Goal: Task Accomplishment & Management: Manage account settings

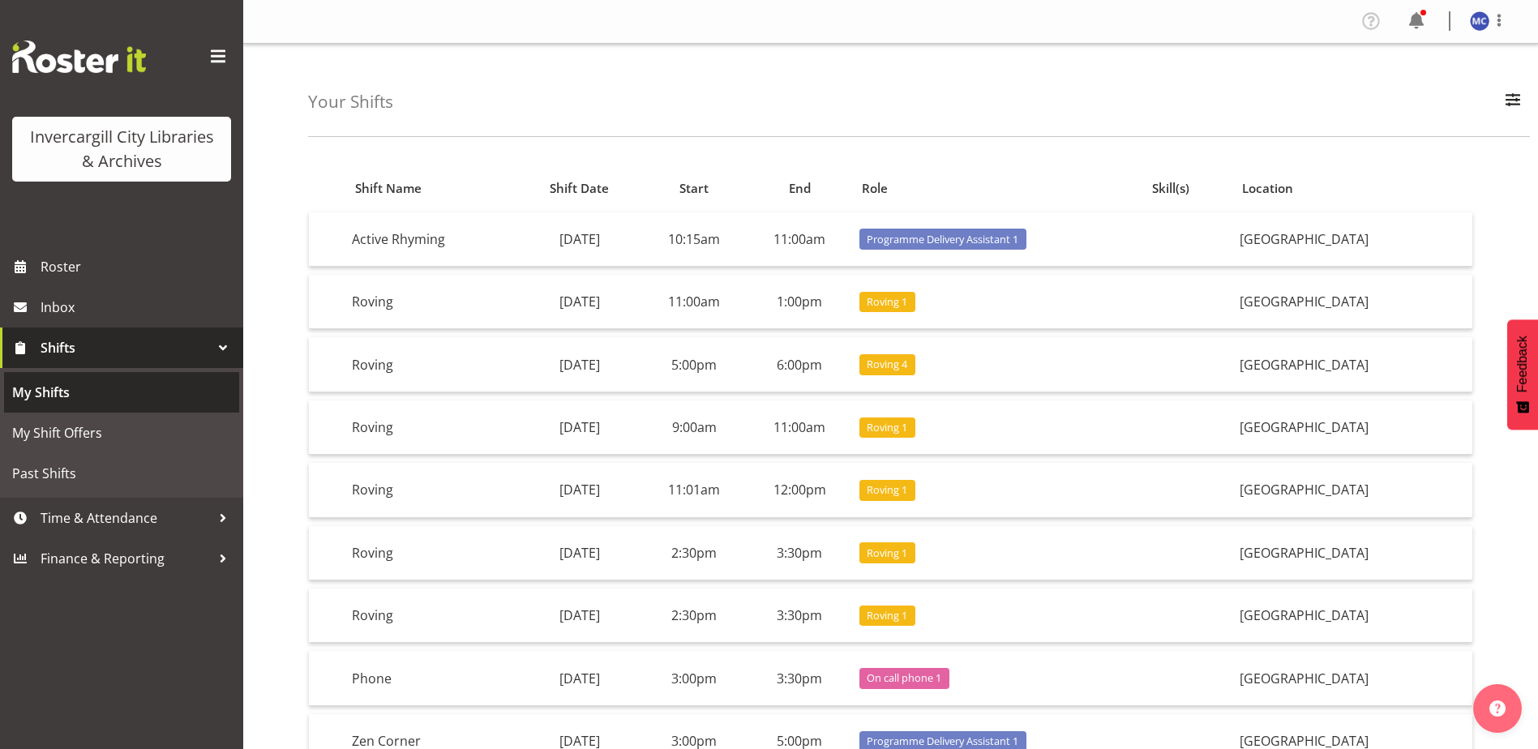
click at [40, 397] on span "My Shifts" at bounding box center [121, 392] width 219 height 24
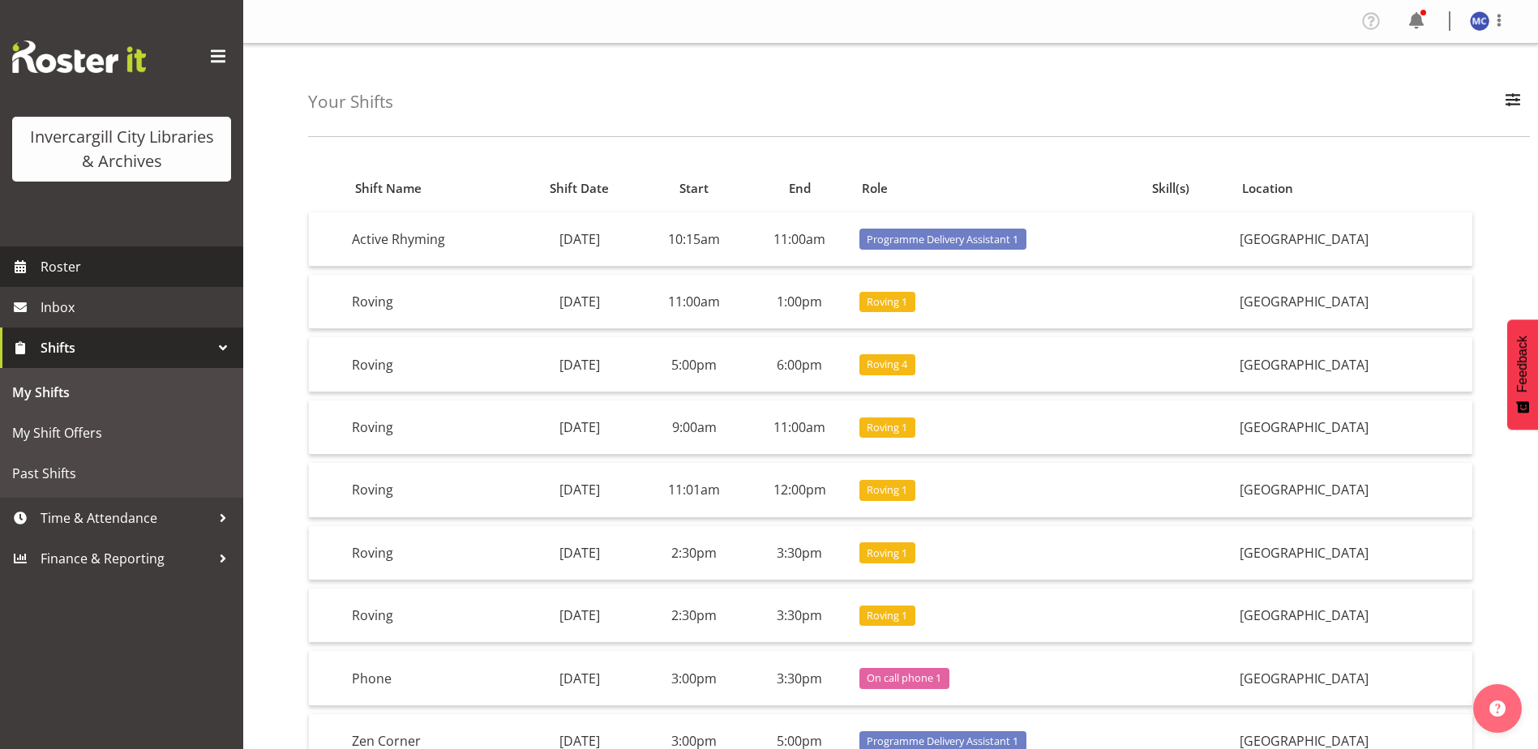
click at [105, 275] on span "Roster" at bounding box center [138, 267] width 195 height 24
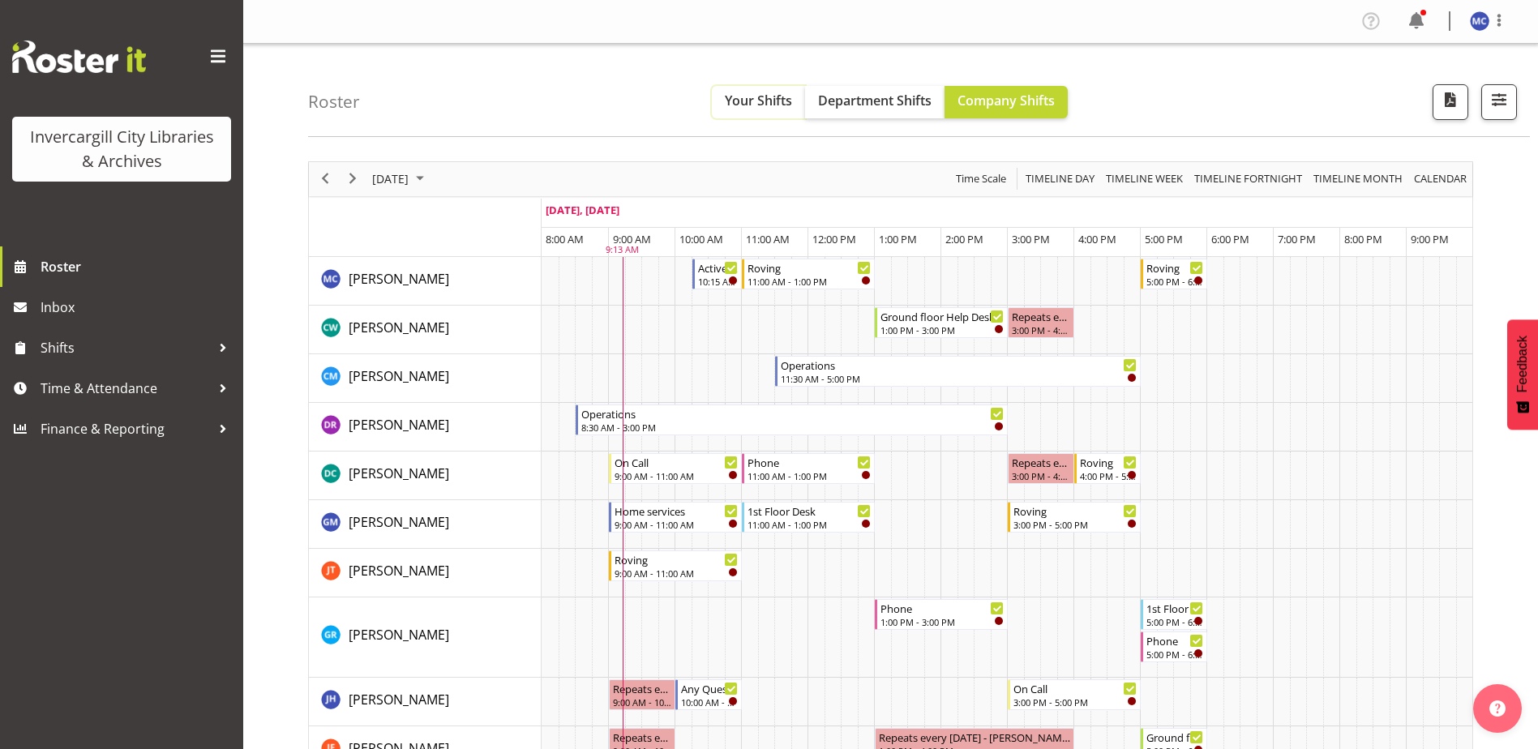
click at [751, 101] on span "Your Shifts" at bounding box center [758, 101] width 67 height 18
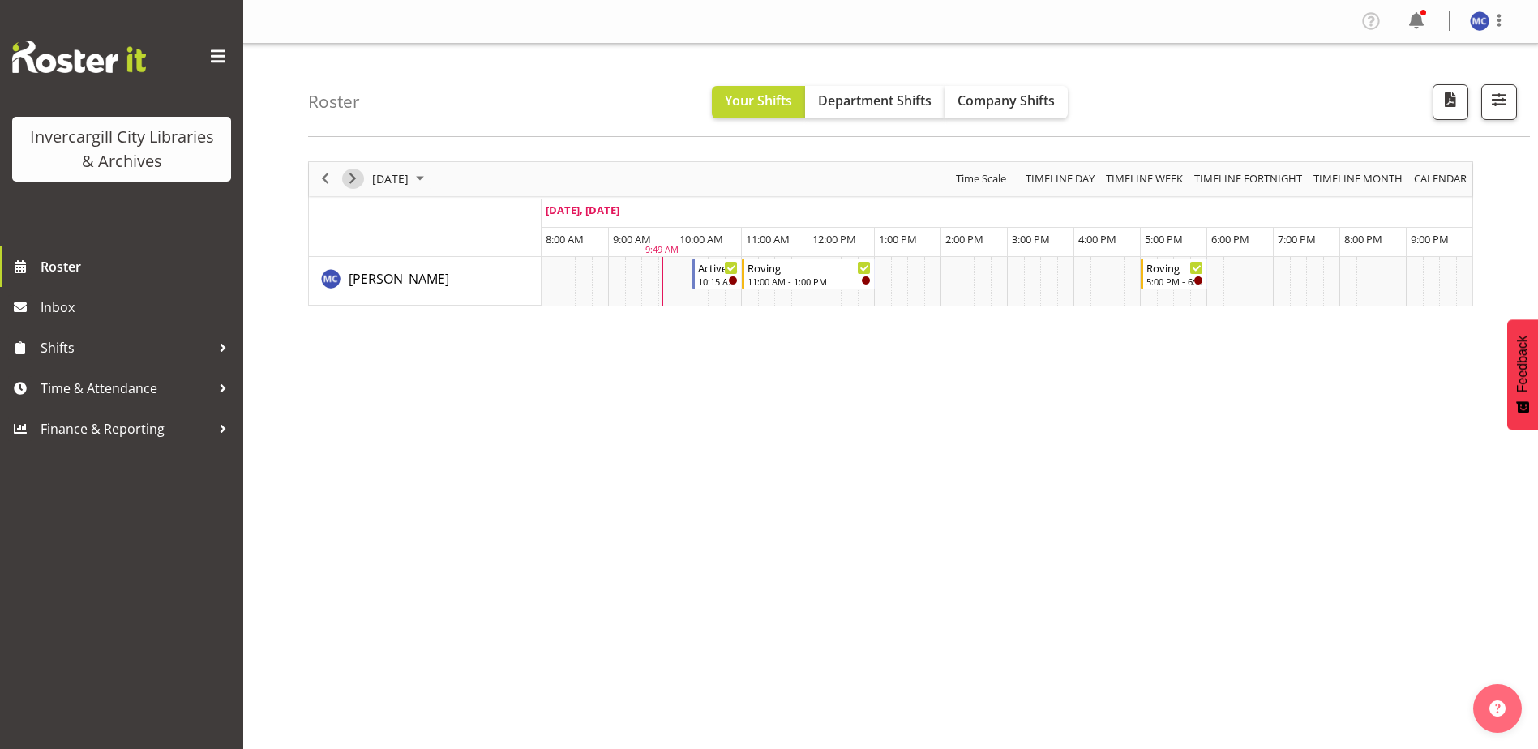
click at [359, 171] on span "Next" at bounding box center [352, 179] width 19 height 20
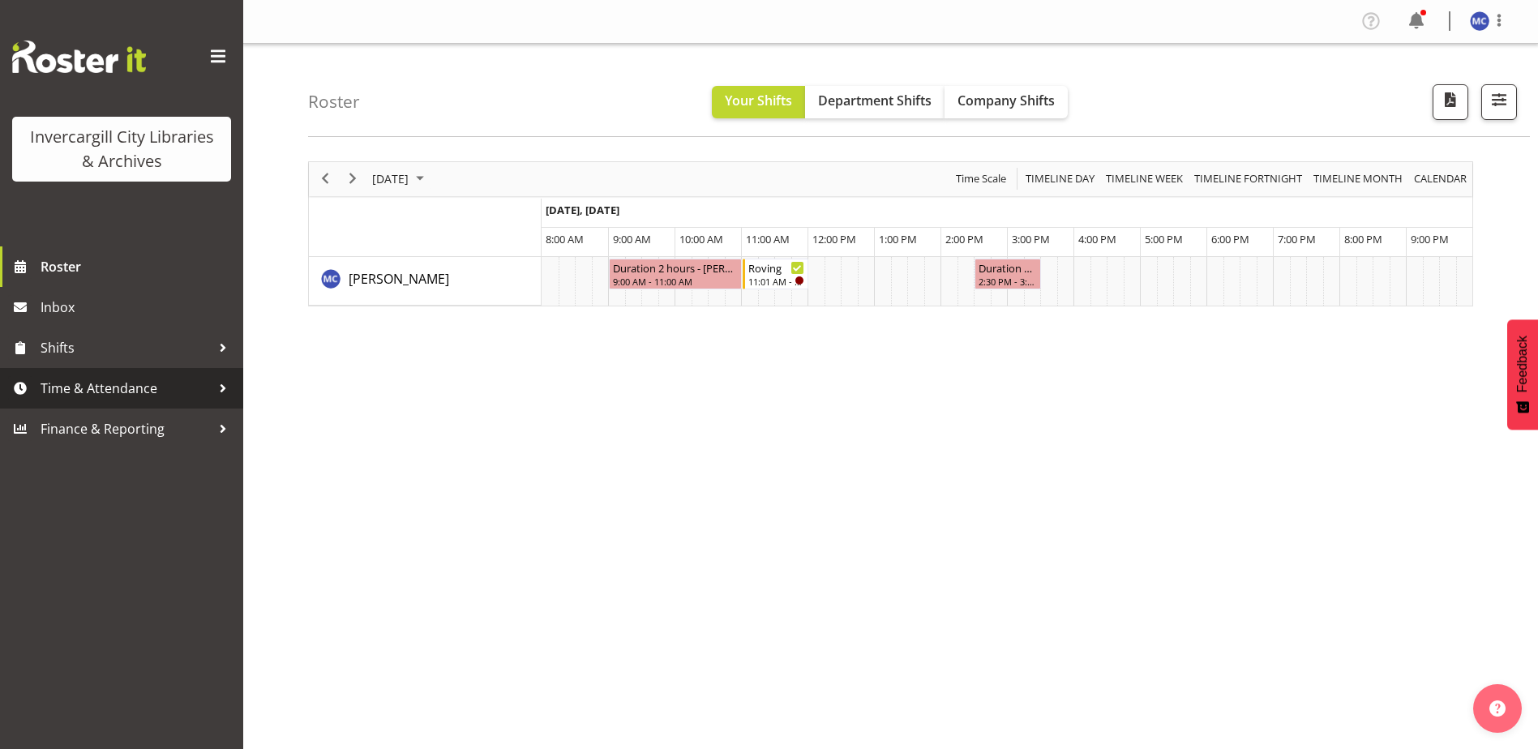
click at [85, 384] on span "Time & Attendance" at bounding box center [126, 388] width 170 height 24
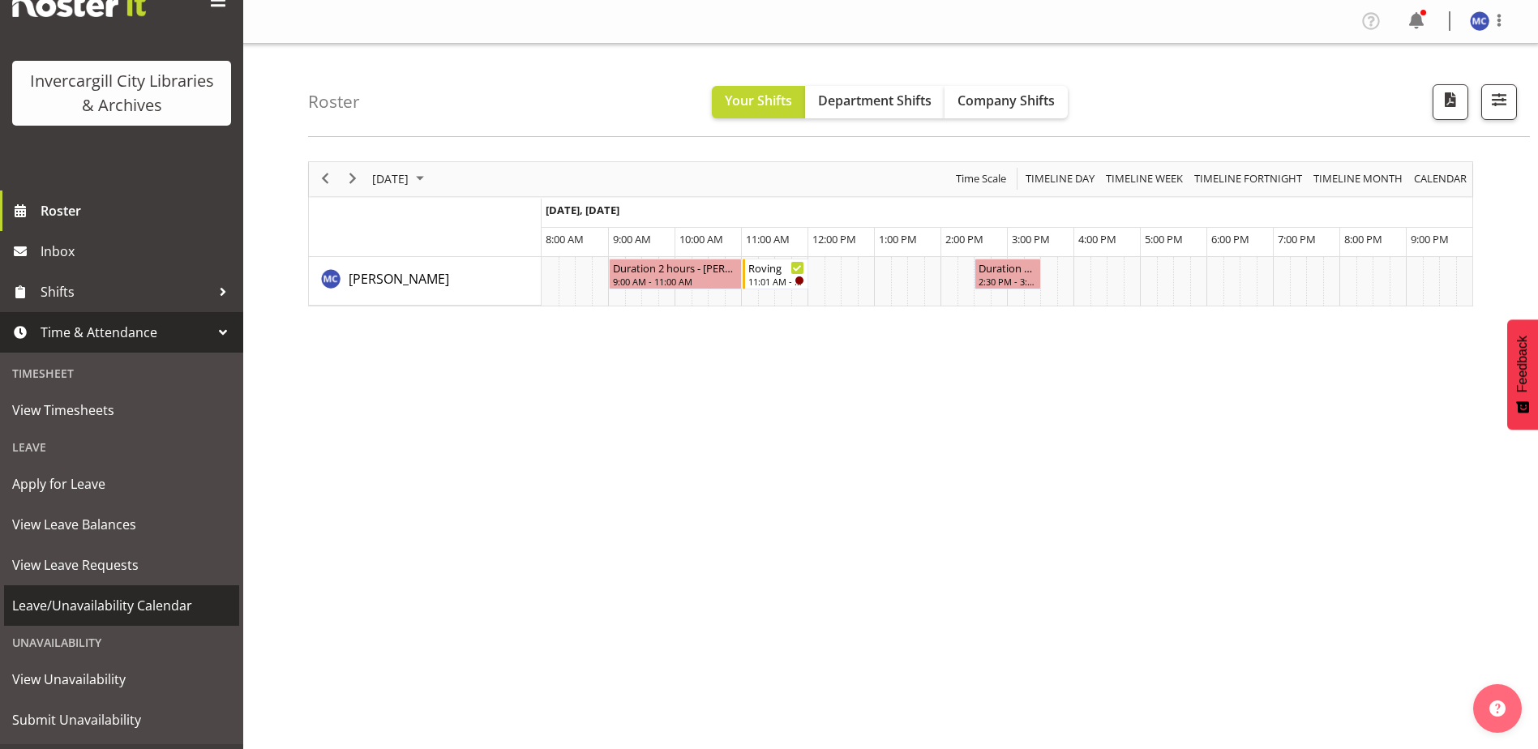
scroll to position [81, 0]
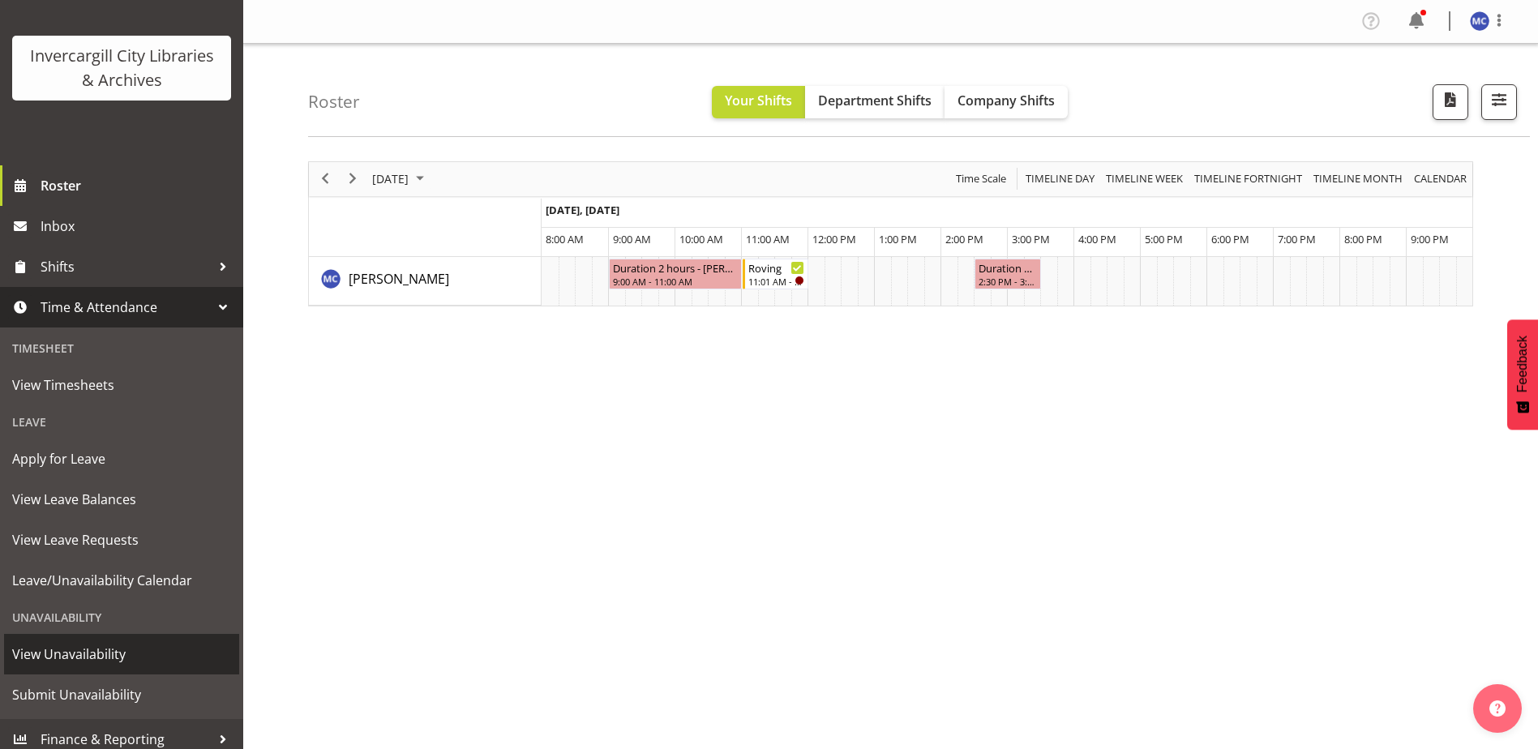
click at [115, 658] on span "View Unavailability" at bounding box center [121, 654] width 219 height 24
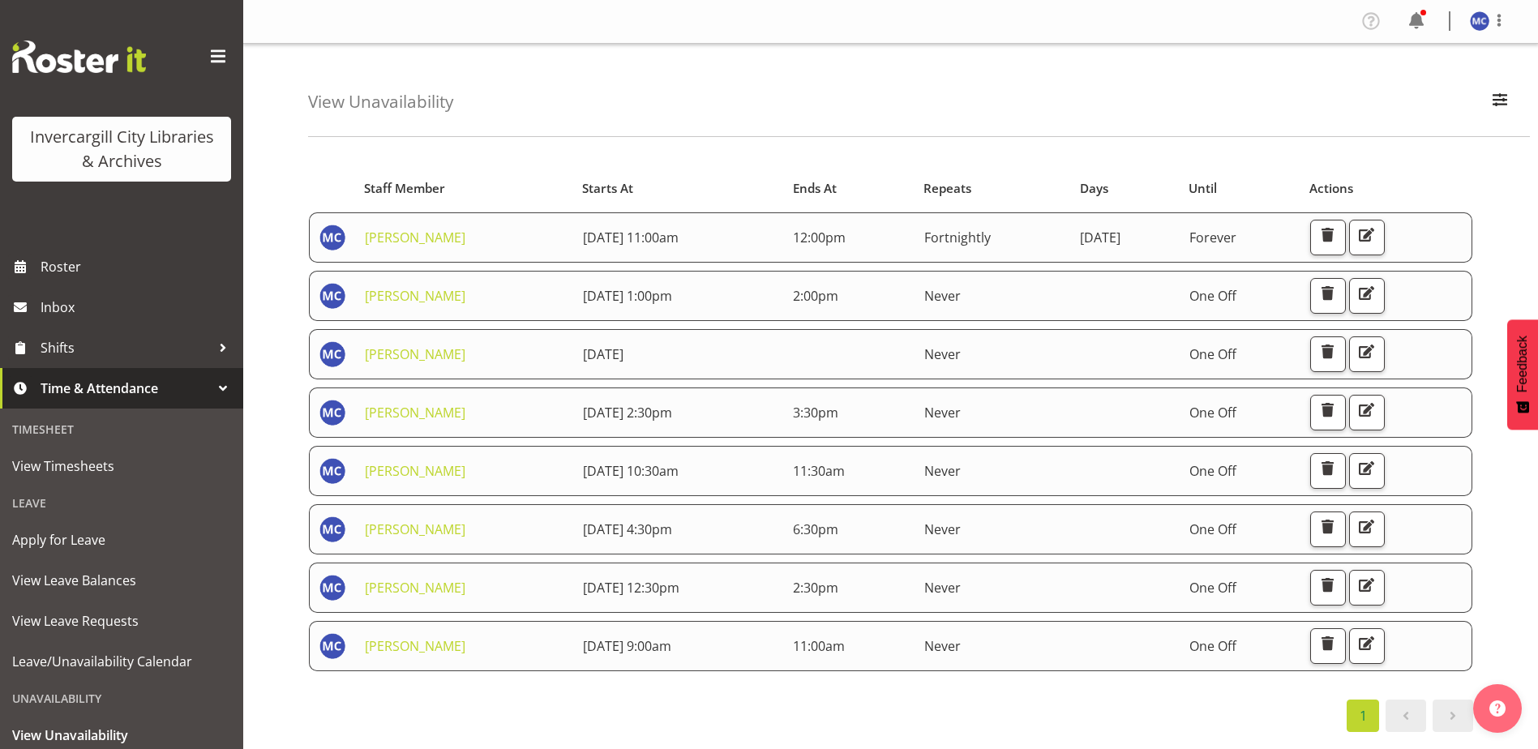
scroll to position [81, 0]
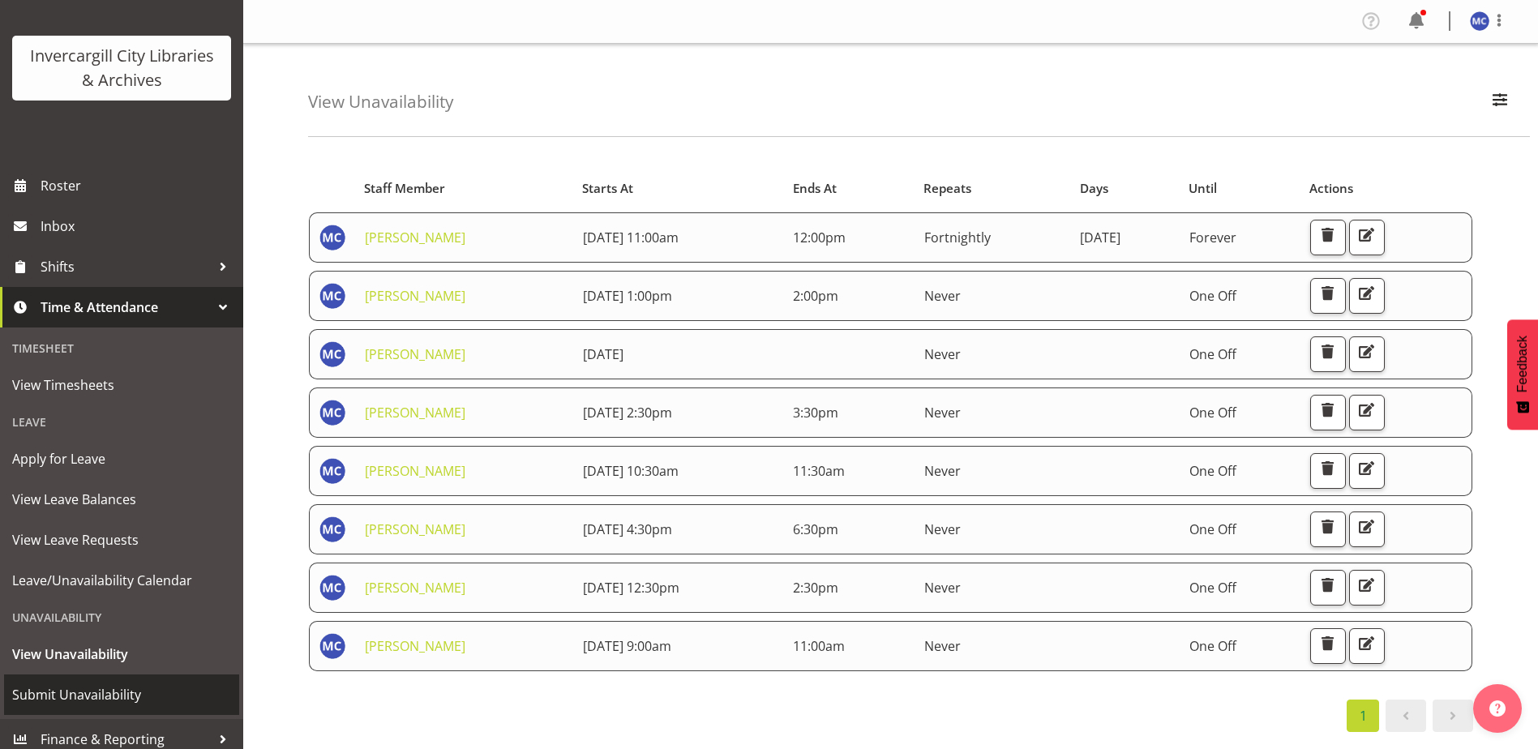
click at [114, 687] on span "Submit Unavailability" at bounding box center [121, 695] width 219 height 24
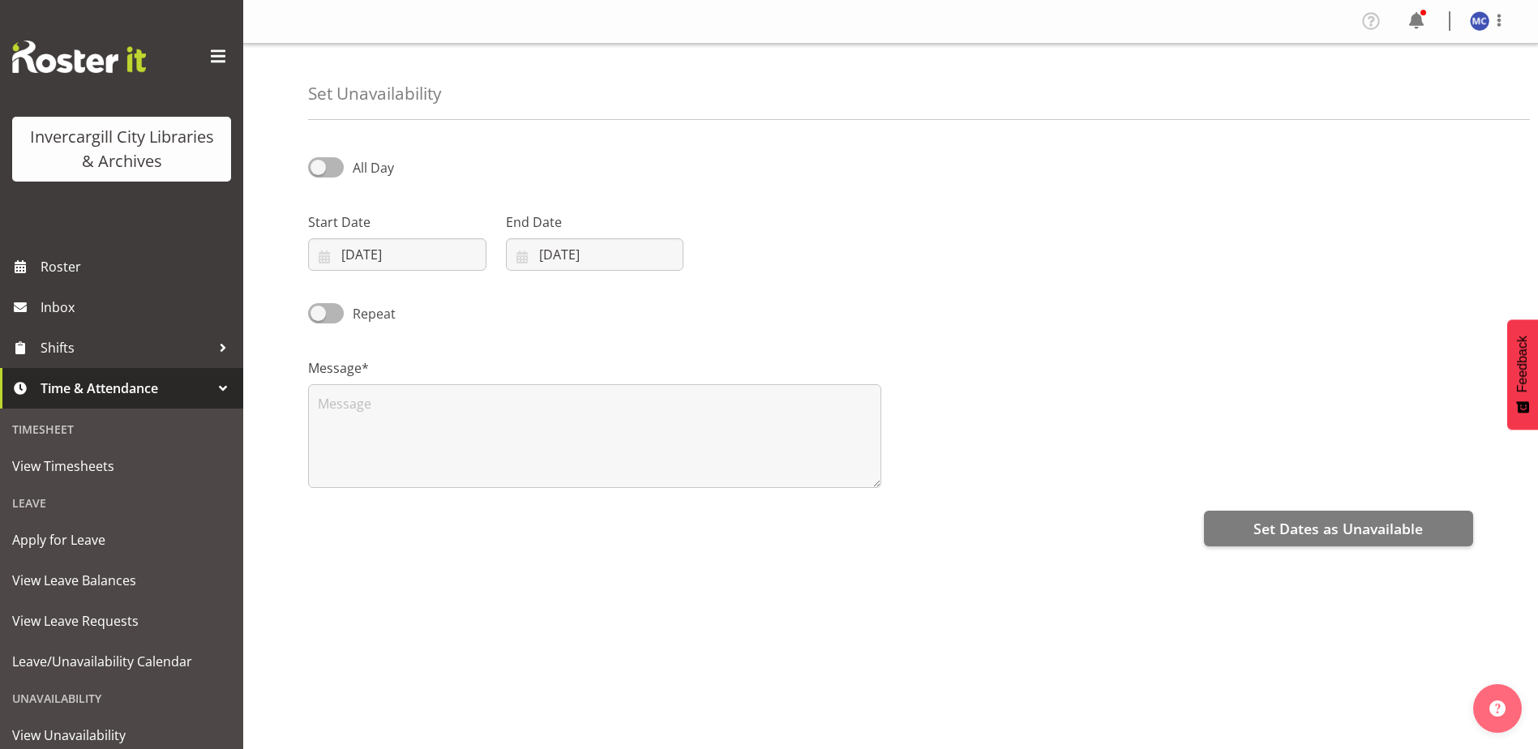
select select "9"
select select "2025"
click at [383, 250] on input "07/10/2025" at bounding box center [397, 254] width 178 height 32
click at [410, 439] on link "14" at bounding box center [405, 448] width 32 height 30
type input "14/10/2025"
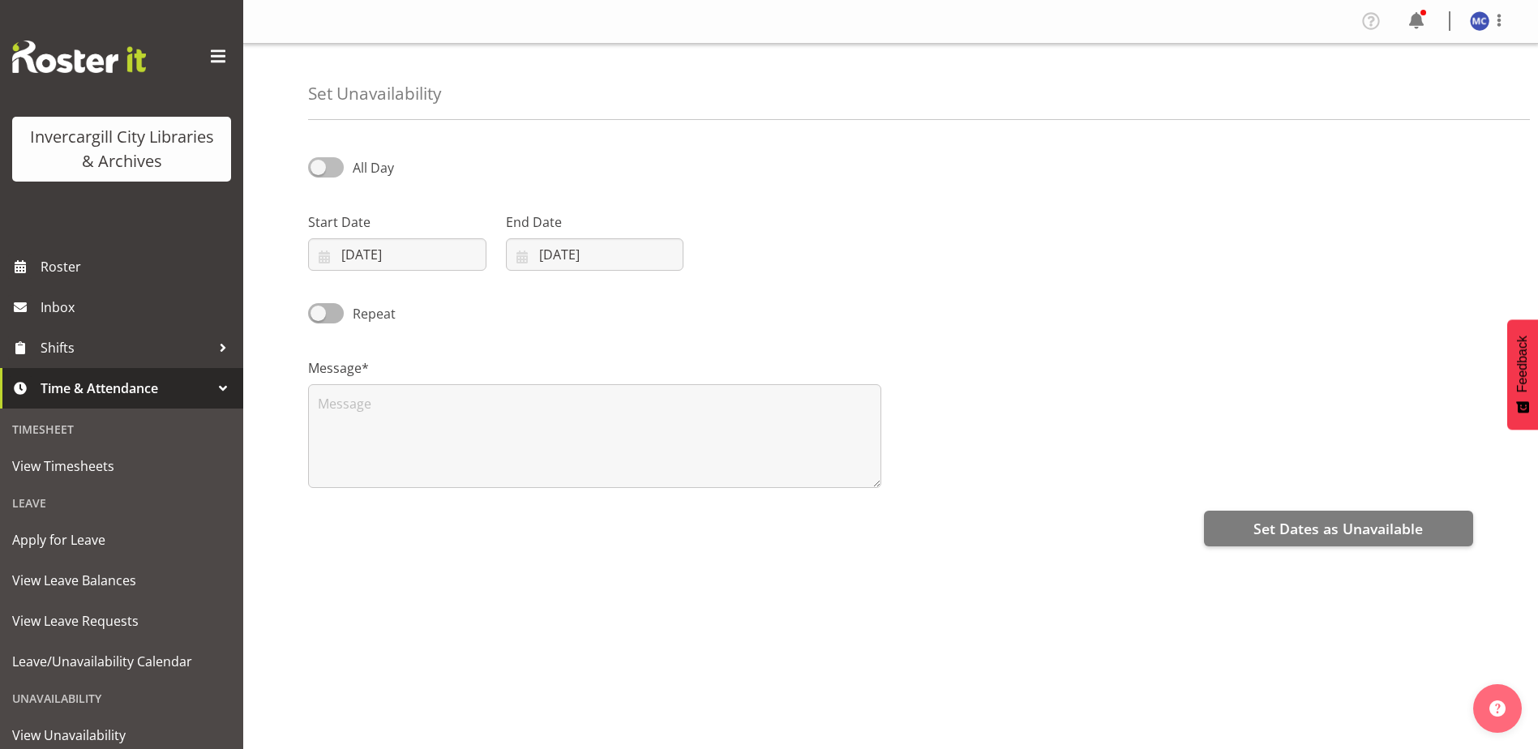
click at [348, 161] on span "All Day" at bounding box center [369, 167] width 50 height 19
click at [319, 162] on input "All Day" at bounding box center [313, 167] width 11 height 11
checkbox input "true"
select select "9"
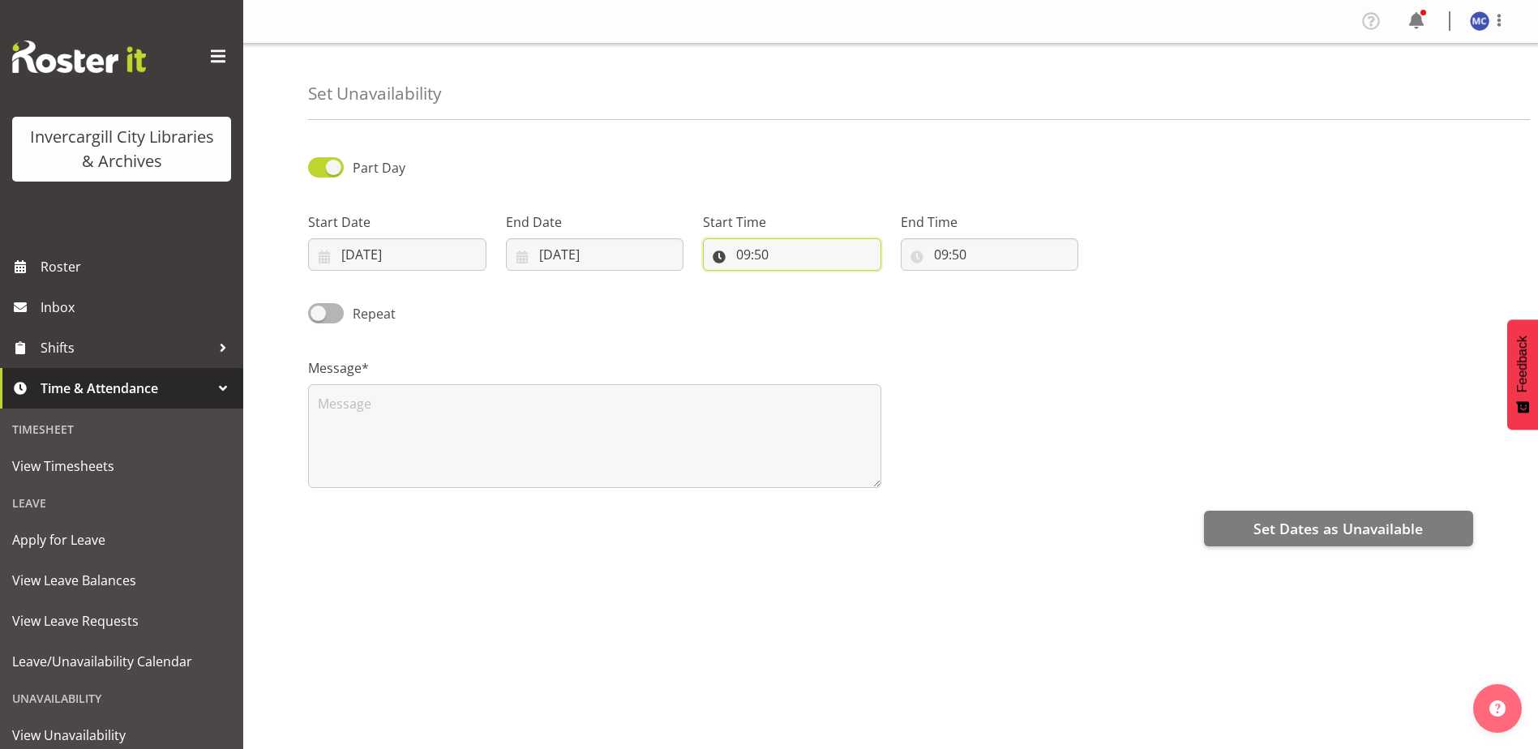
click at [791, 255] on input "09:50" at bounding box center [792, 254] width 178 height 32
click at [847, 300] on select "00 01 02 03 04 05 06 07 08 09 10 11 12 13 14 15 16 17 18 19 20 21 22 23 24 25 2…" at bounding box center [856, 297] width 36 height 32
select select "30"
click at [838, 281] on select "00 01 02 03 04 05 06 07 08 09 10 11 12 13 14 15 16 17 18 19 20 21 22 23 24 25 2…" at bounding box center [856, 297] width 36 height 32
type input "09:30"
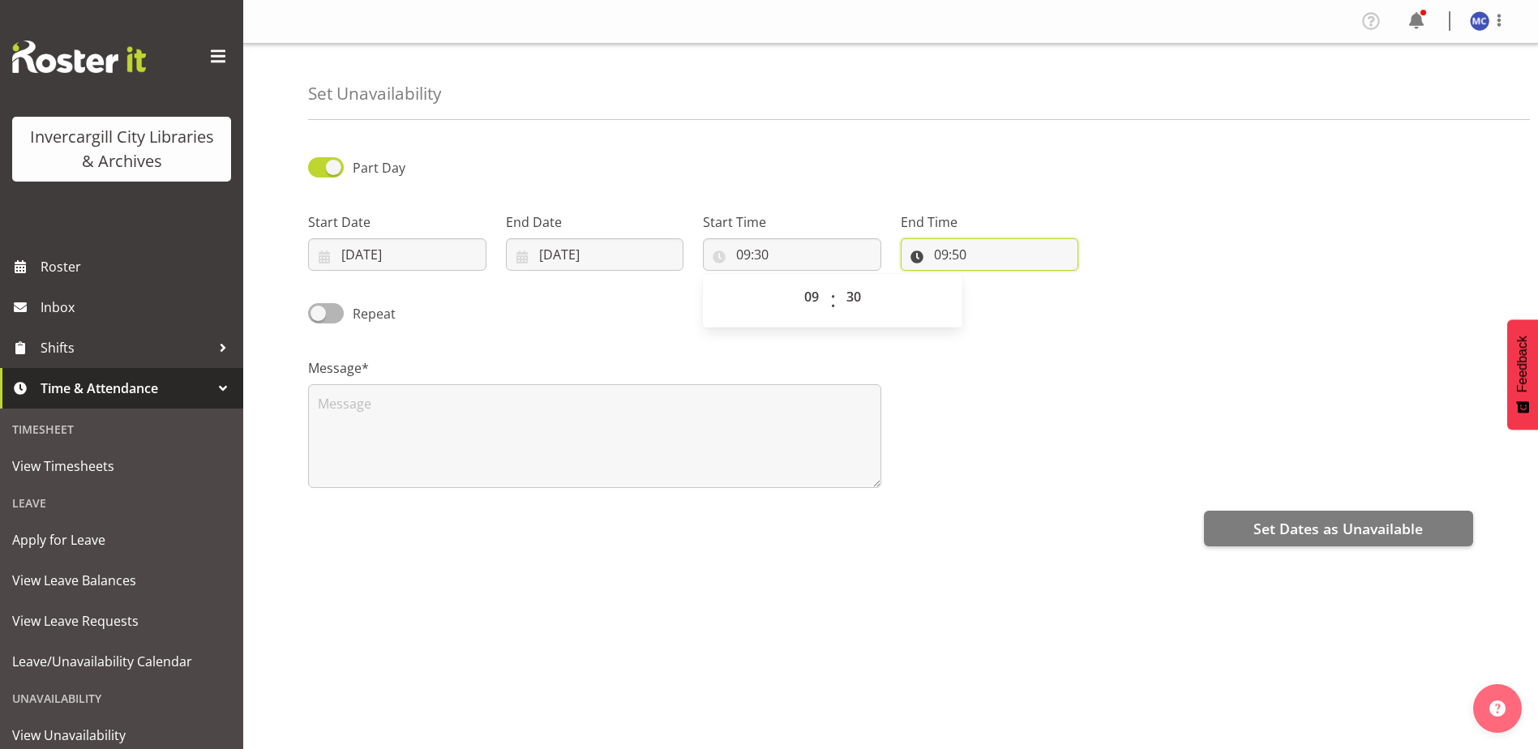
click at [967, 255] on input "09:50" at bounding box center [990, 254] width 178 height 32
click at [1007, 300] on select "00 01 02 03 04 05 06 07 08 09 10 11 12 13 14 15 16 17 18 19 20 21 22 23" at bounding box center [1011, 297] width 36 height 32
select select "10"
click at [993, 281] on select "00 01 02 03 04 05 06 07 08 09 10 11 12 13 14 15 16 17 18 19 20 21 22 23" at bounding box center [1011, 297] width 36 height 32
type input "10:50"
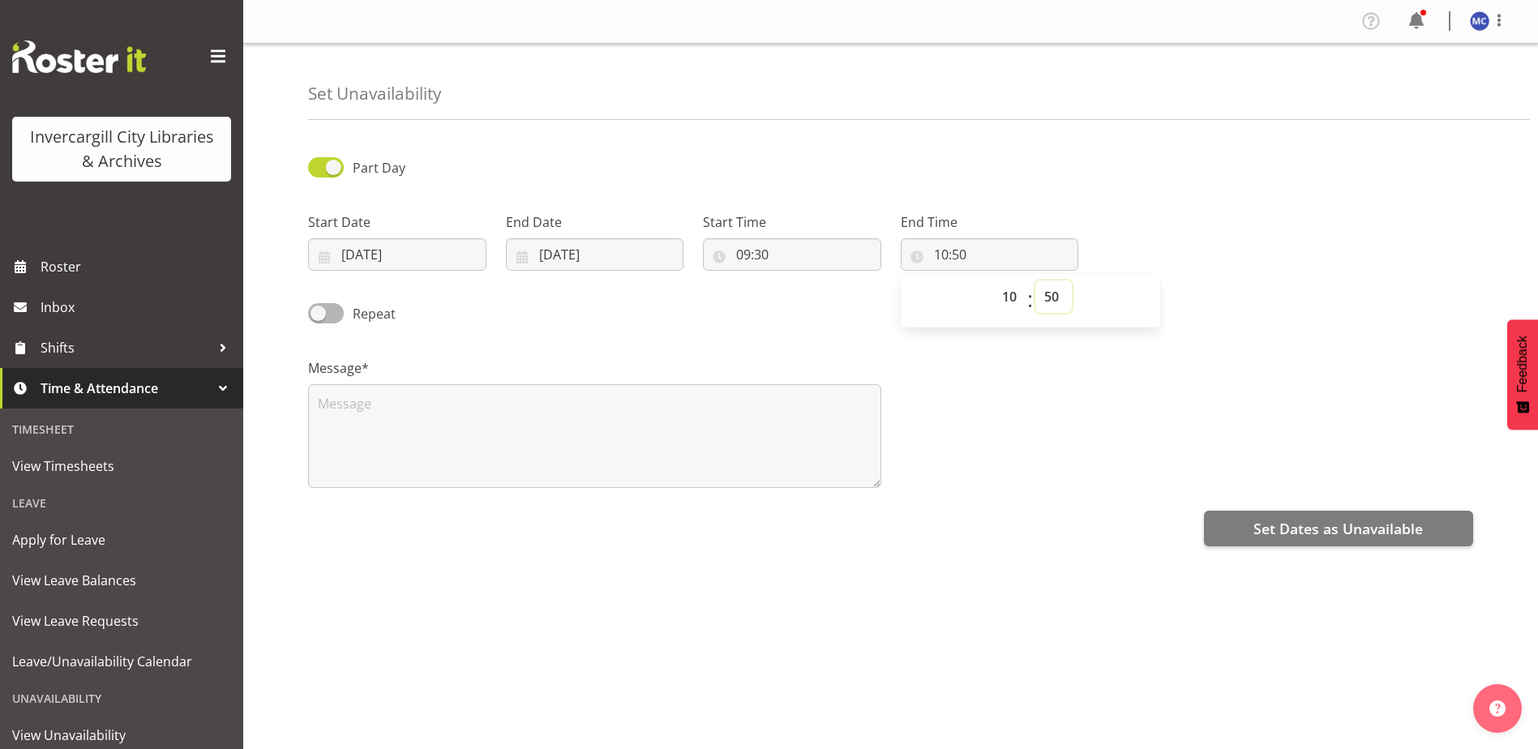
click at [1059, 295] on select "00 01 02 03 04 05 06 07 08 09 10 11 12 13 14 15 16 17 18 19 20 21 22 23 24 25 2…" at bounding box center [1054, 297] width 36 height 32
select select "0"
click at [1036, 281] on select "00 01 02 03 04 05 06 07 08 09 10 11 12 13 14 15 16 17 18 19 20 21 22 23 24 25 2…" at bounding box center [1054, 297] width 36 height 32
type input "10:00"
click at [1065, 415] on div "Message*" at bounding box center [890, 417] width 1185 height 162
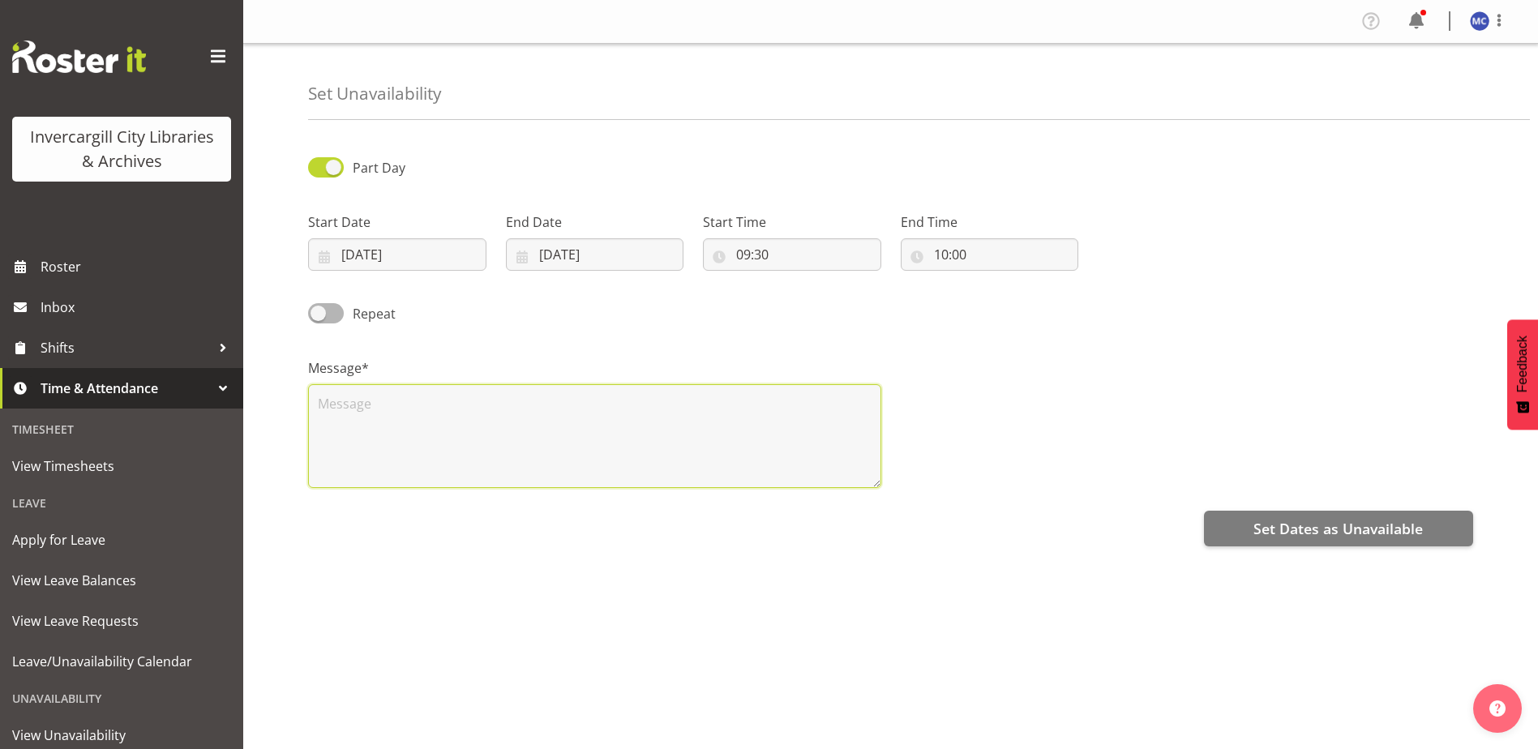
click at [530, 442] on textarea at bounding box center [594, 436] width 573 height 104
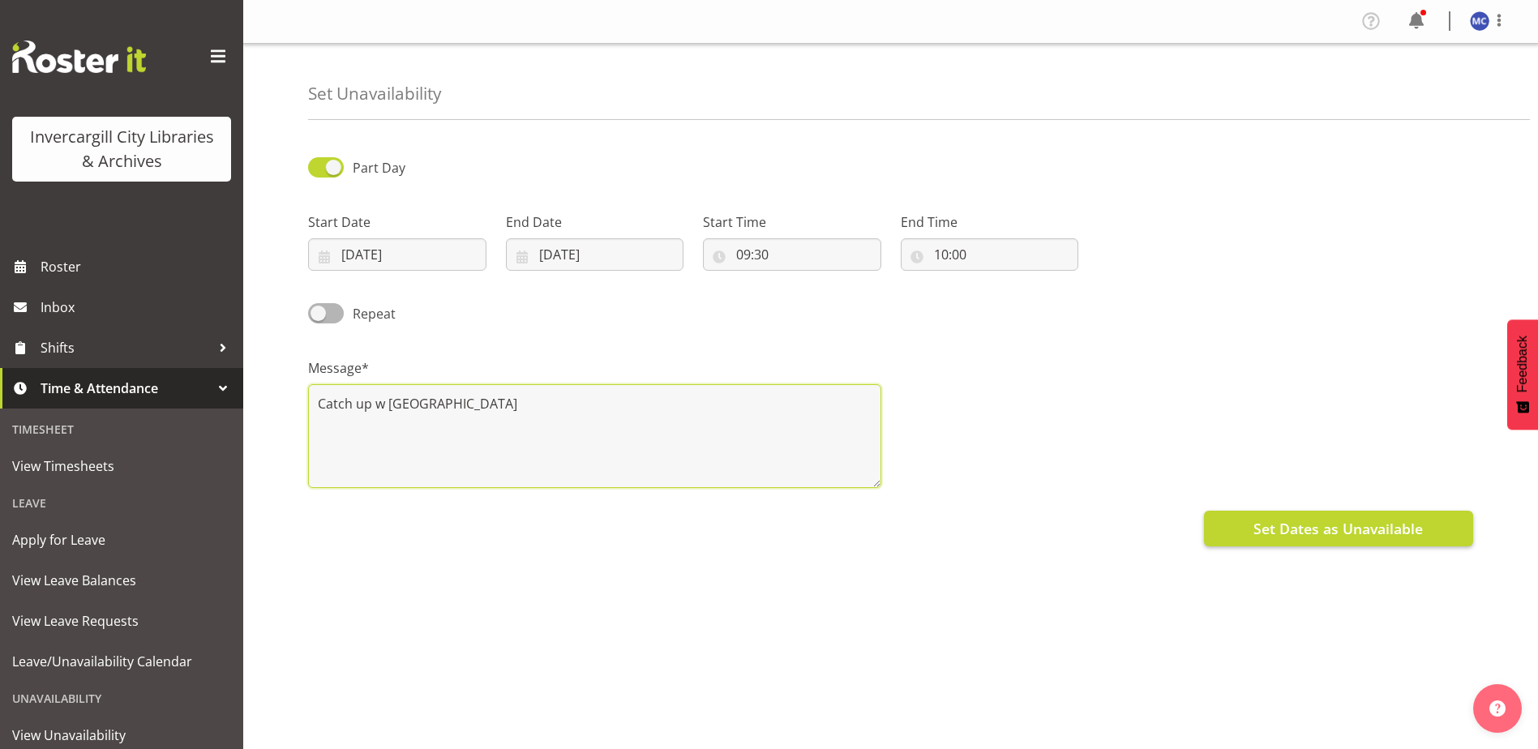
type textarea "Catch up w Saniya"
click at [1263, 528] on span "Set Dates as Unavailable" at bounding box center [1338, 528] width 169 height 21
